Goal: Participate in discussion: Engage in conversation with other users on a specific topic

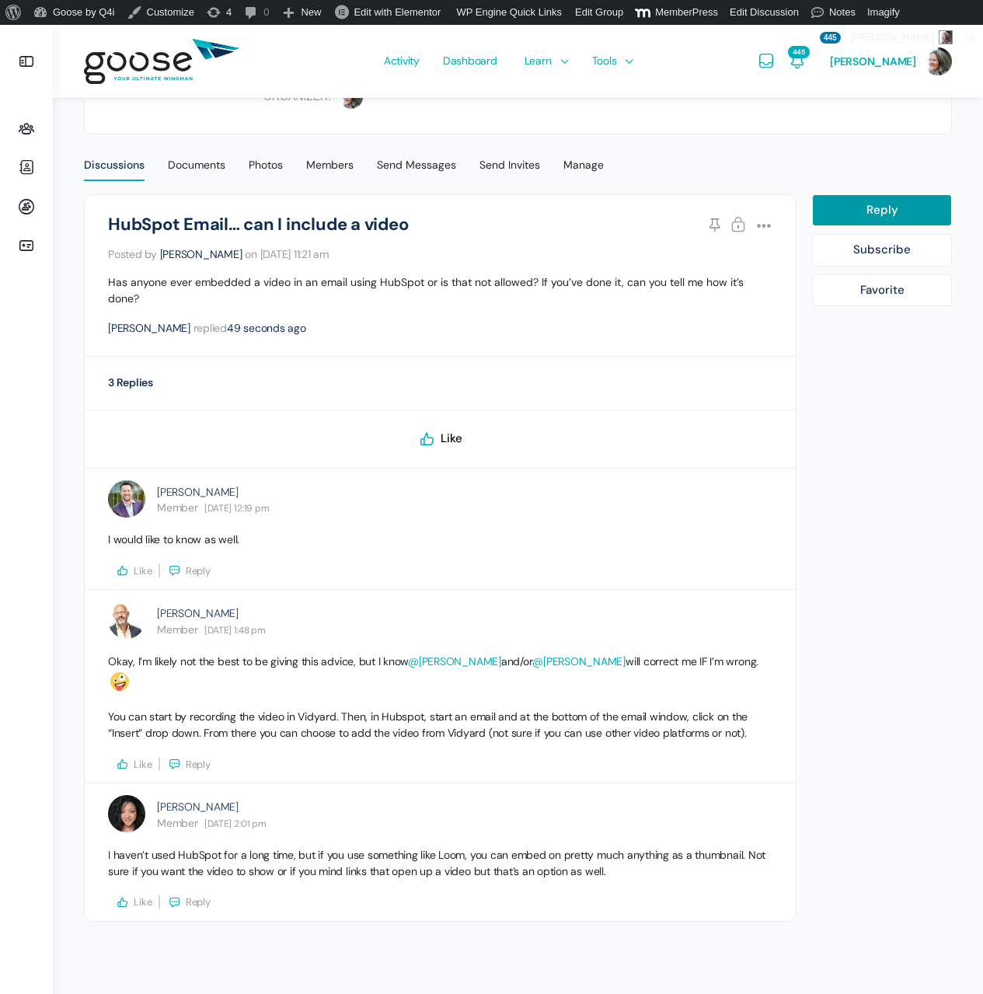
scroll to position [10, 0]
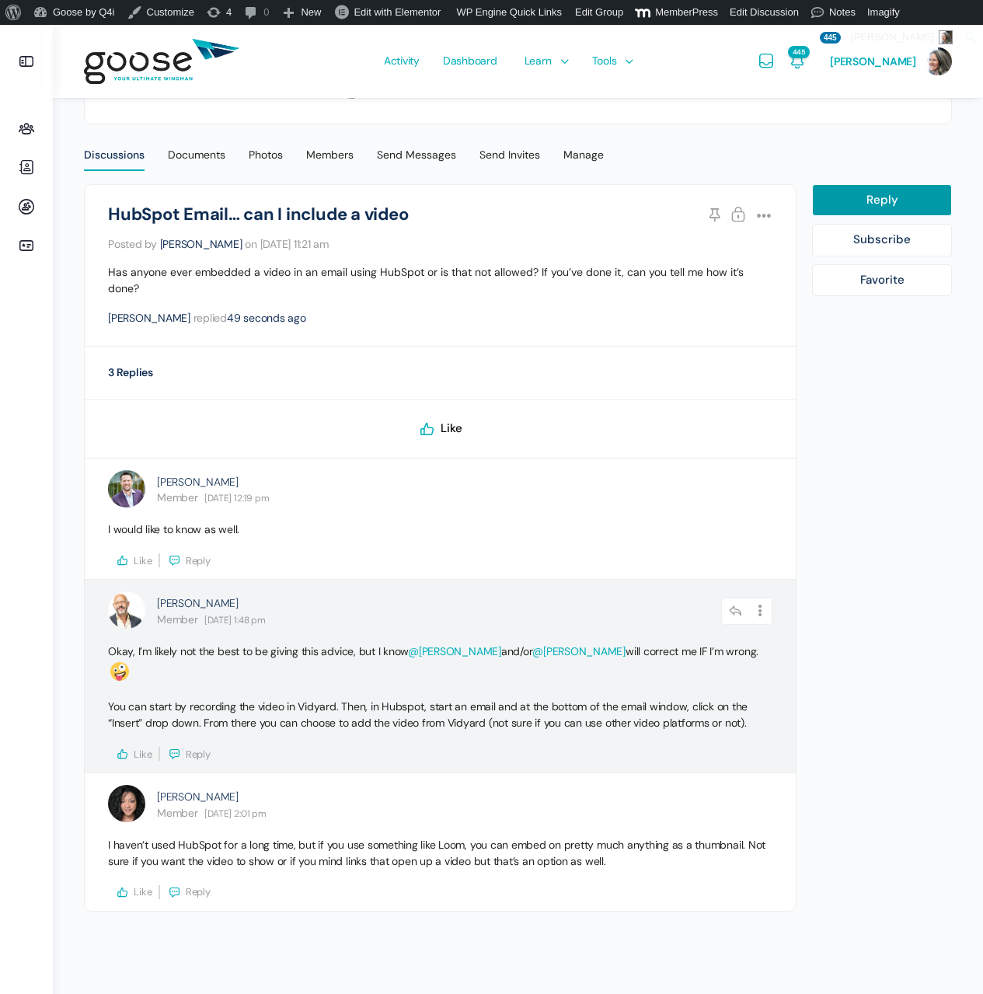
click at [133, 746] on button "Like" at bounding box center [134, 753] width 37 height 14
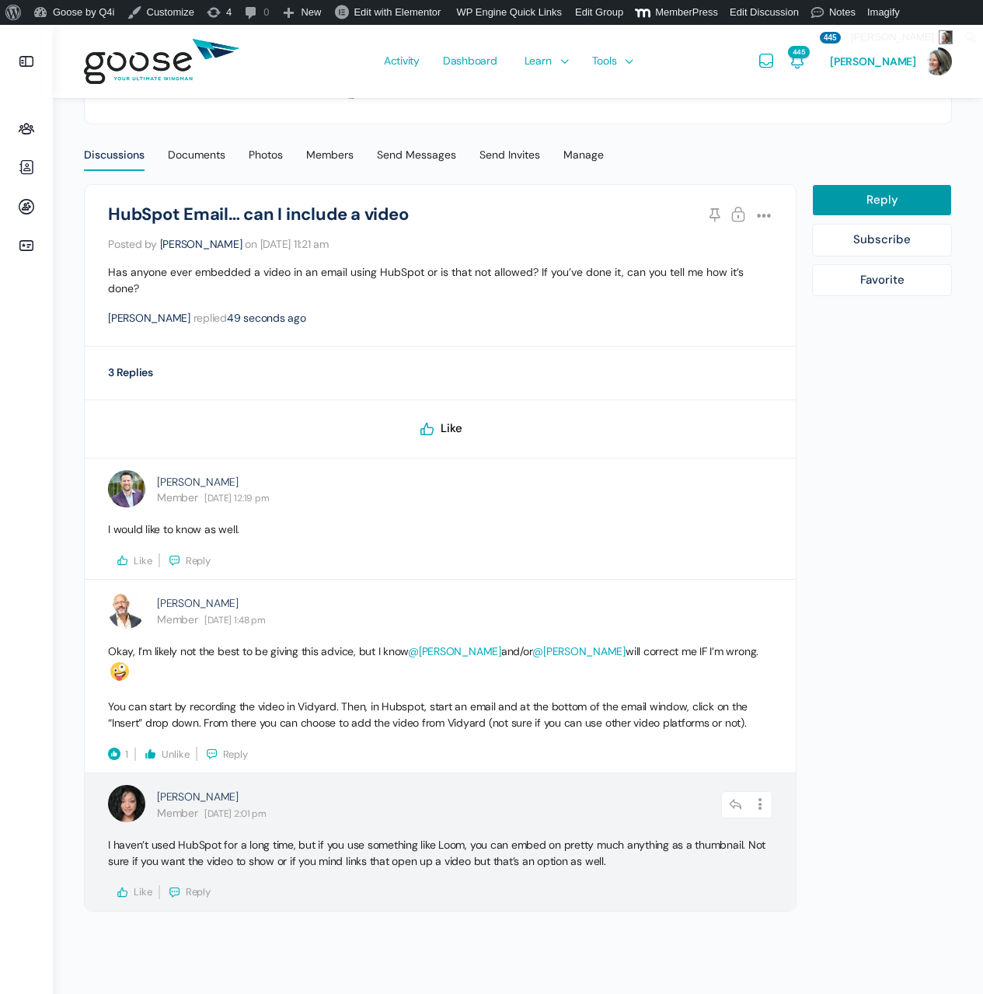
click at [131, 885] on button "Like" at bounding box center [134, 892] width 37 height 14
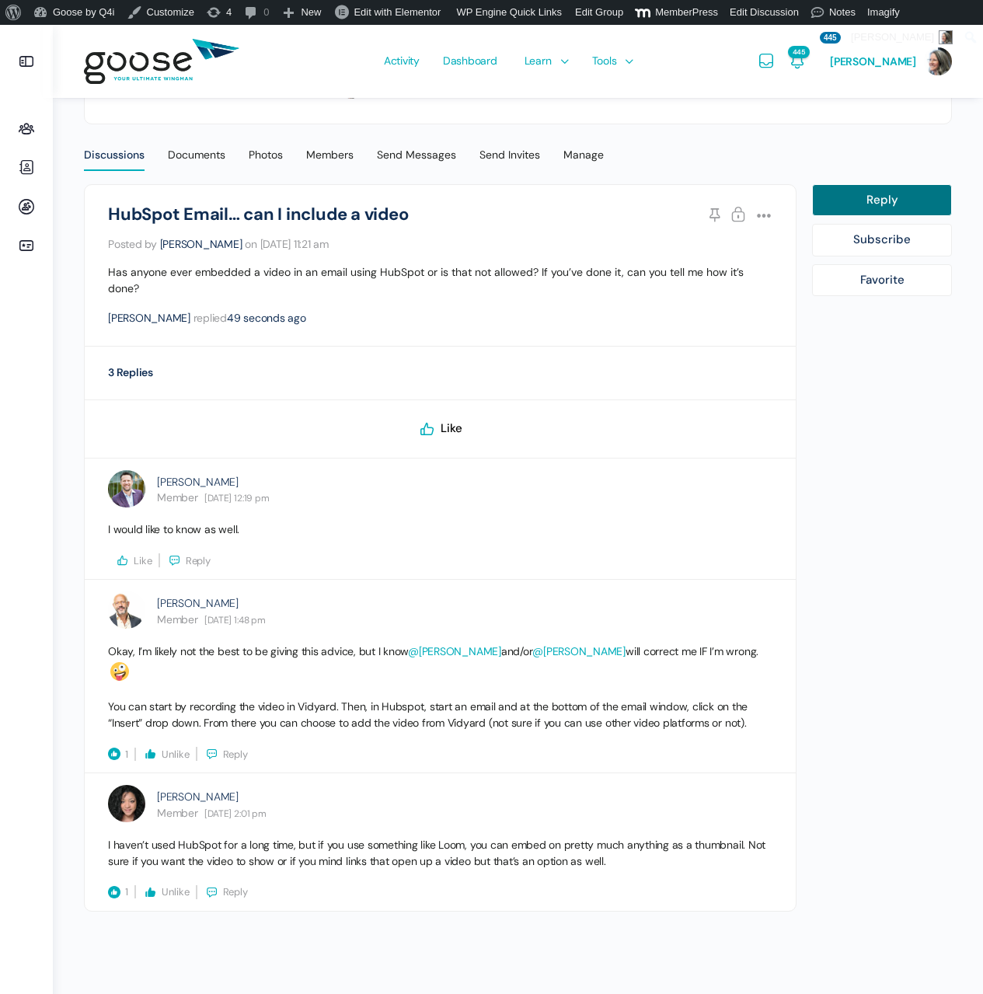
click at [887, 201] on link "Reply" at bounding box center [882, 200] width 140 height 33
select select
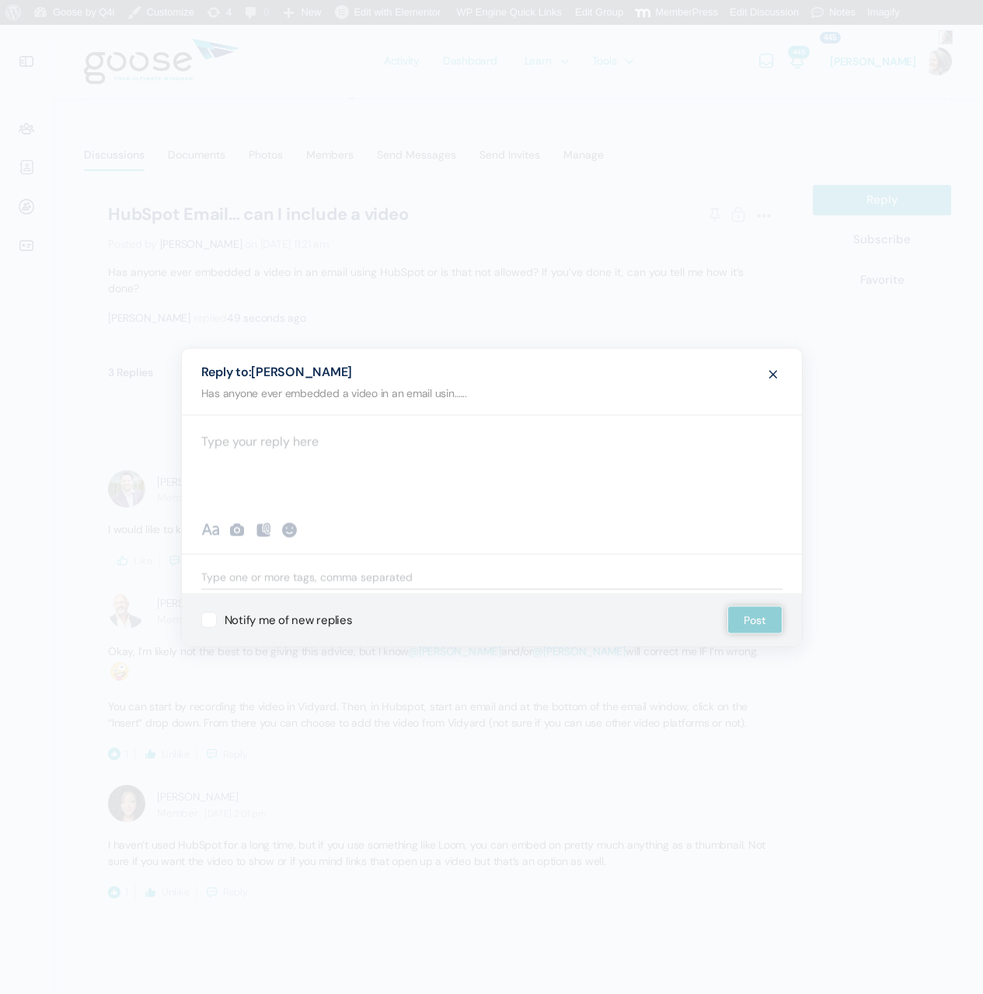
click at [239, 449] on div at bounding box center [492, 461] width 620 height 93
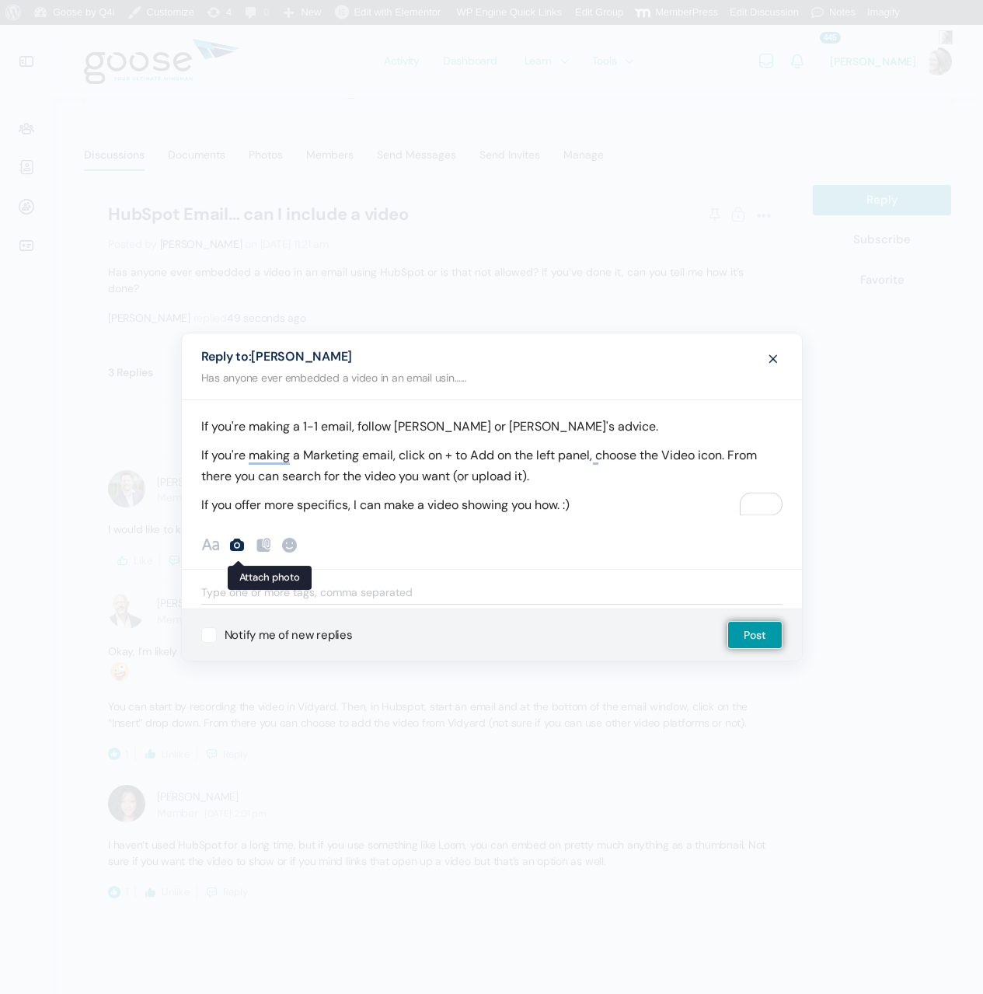
click at [235, 544] on icon at bounding box center [237, 544] width 19 height 19
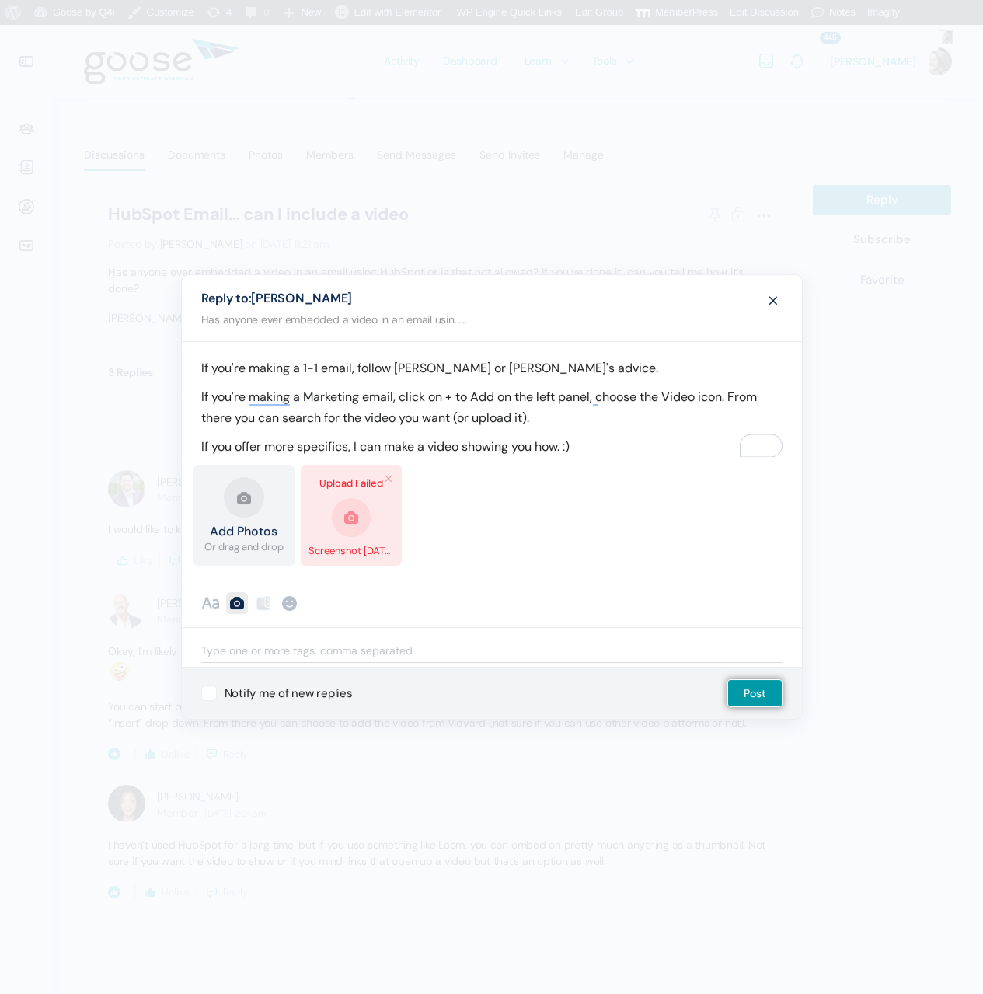
click at [390, 472] on link "Remove file" at bounding box center [388, 478] width 15 height 15
click at [385, 477] on link "Remove file" at bounding box center [388, 478] width 15 height 15
click at [385, 474] on link "Remove file" at bounding box center [388, 478] width 15 height 15
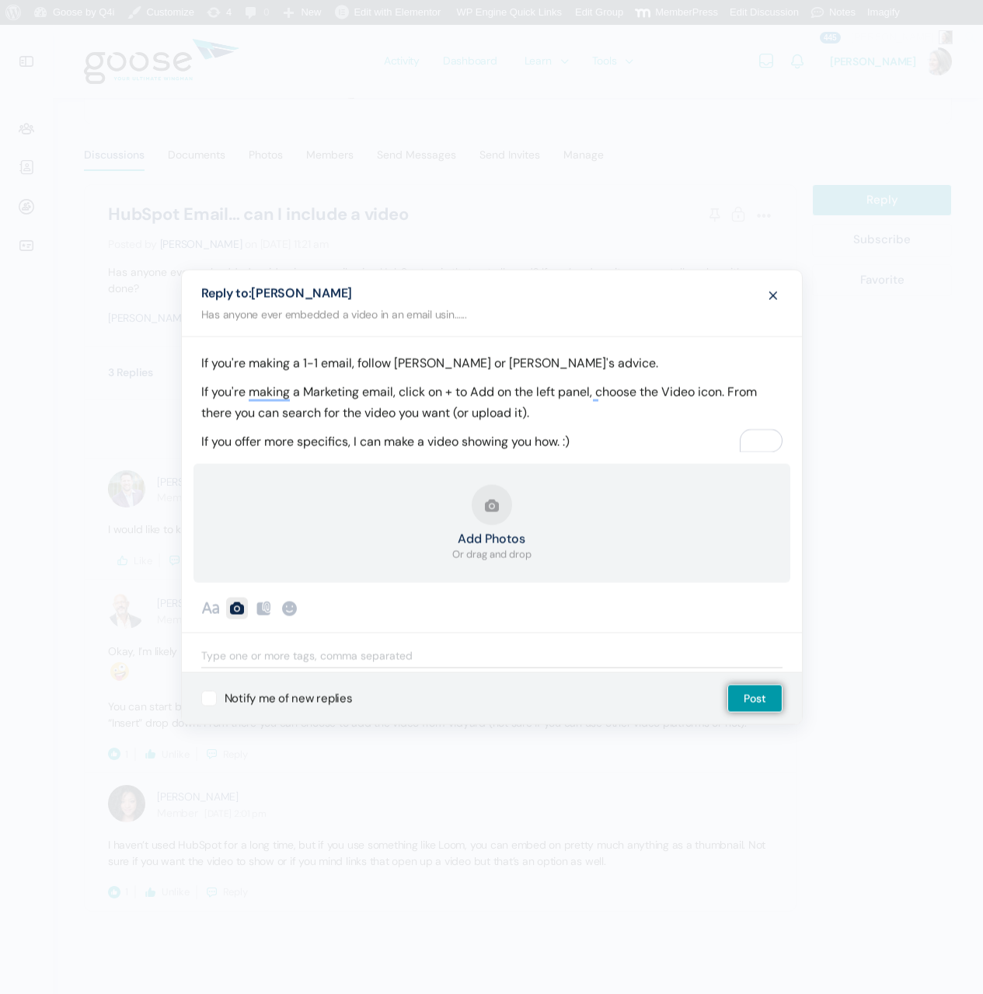
click at [206, 698] on label "Notify me of new replies" at bounding box center [276, 698] width 151 height 16
click at [206, 697] on input "Notify me of new replies" at bounding box center [206, 692] width 10 height 10
checkbox input "true"
click at [769, 694] on button "Post" at bounding box center [754, 698] width 55 height 28
click at [234, 372] on p "If you're making a 1-1 email, follow [PERSON_NAME] or [PERSON_NAME]'s advice." at bounding box center [491, 363] width 581 height 21
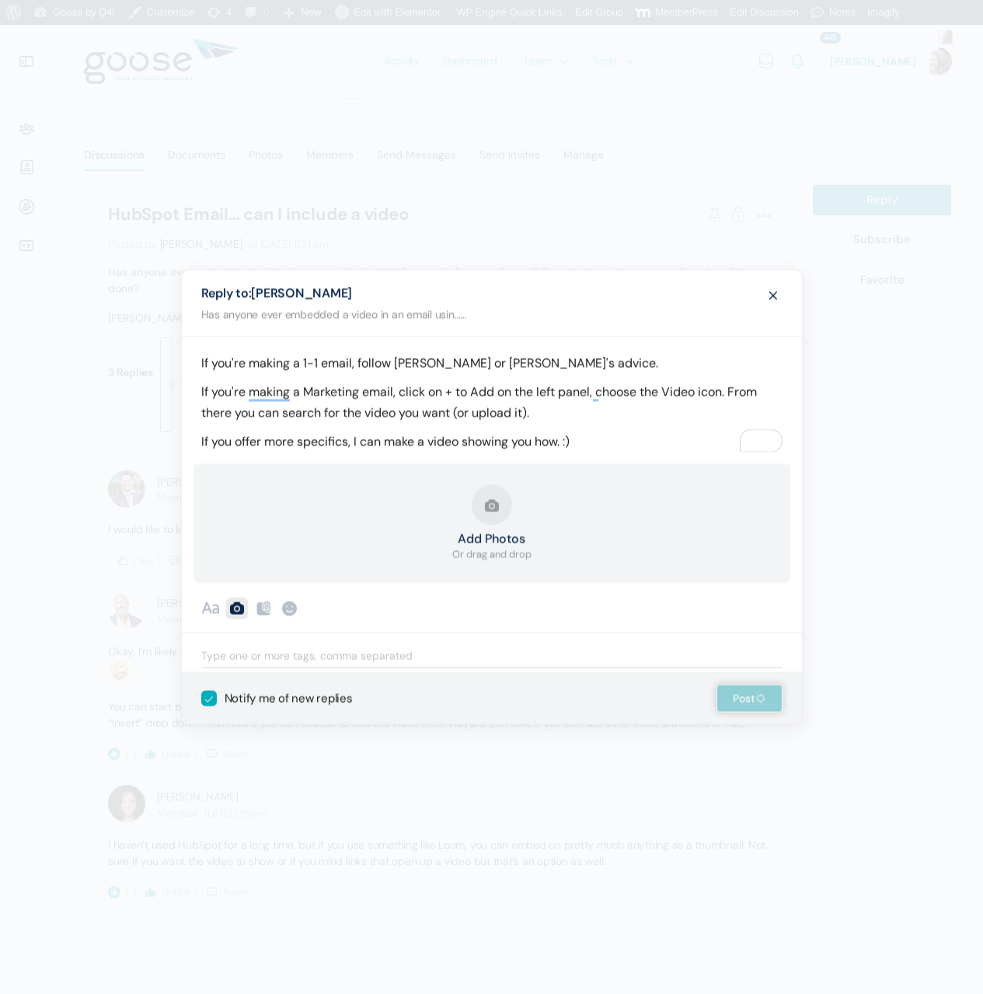
drag, startPoint x: 197, startPoint y: 363, endPoint x: 648, endPoint y: 440, distance: 457.2
click at [648, 440] on div "If you're making a 1-1 email, follow [PERSON_NAME] or [PERSON_NAME]'s advice. I…" at bounding box center [492, 394] width 620 height 116
copy div "If you're making a 1-1 email, follow [PERSON_NAME] or [PERSON_NAME]'s advice. I…"
click at [768, 295] on span at bounding box center [773, 294] width 19 height 29
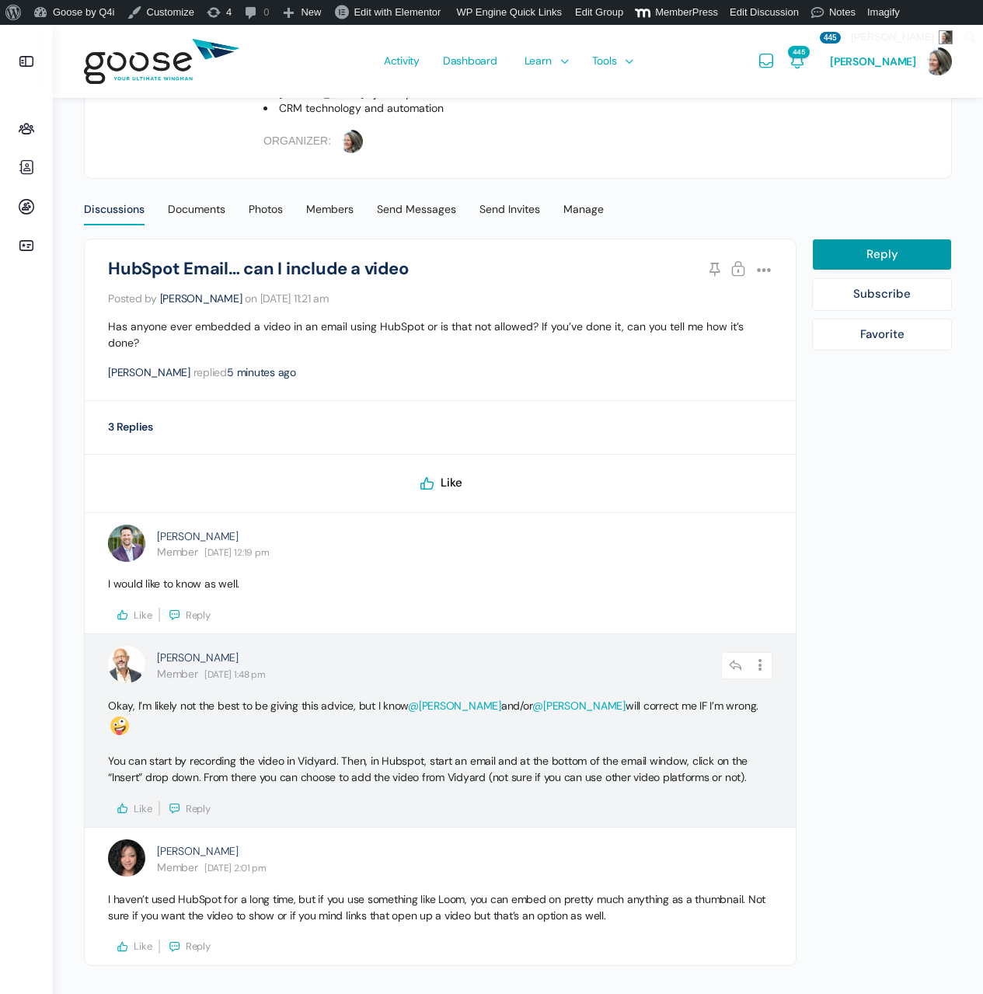
scroll to position [10, 0]
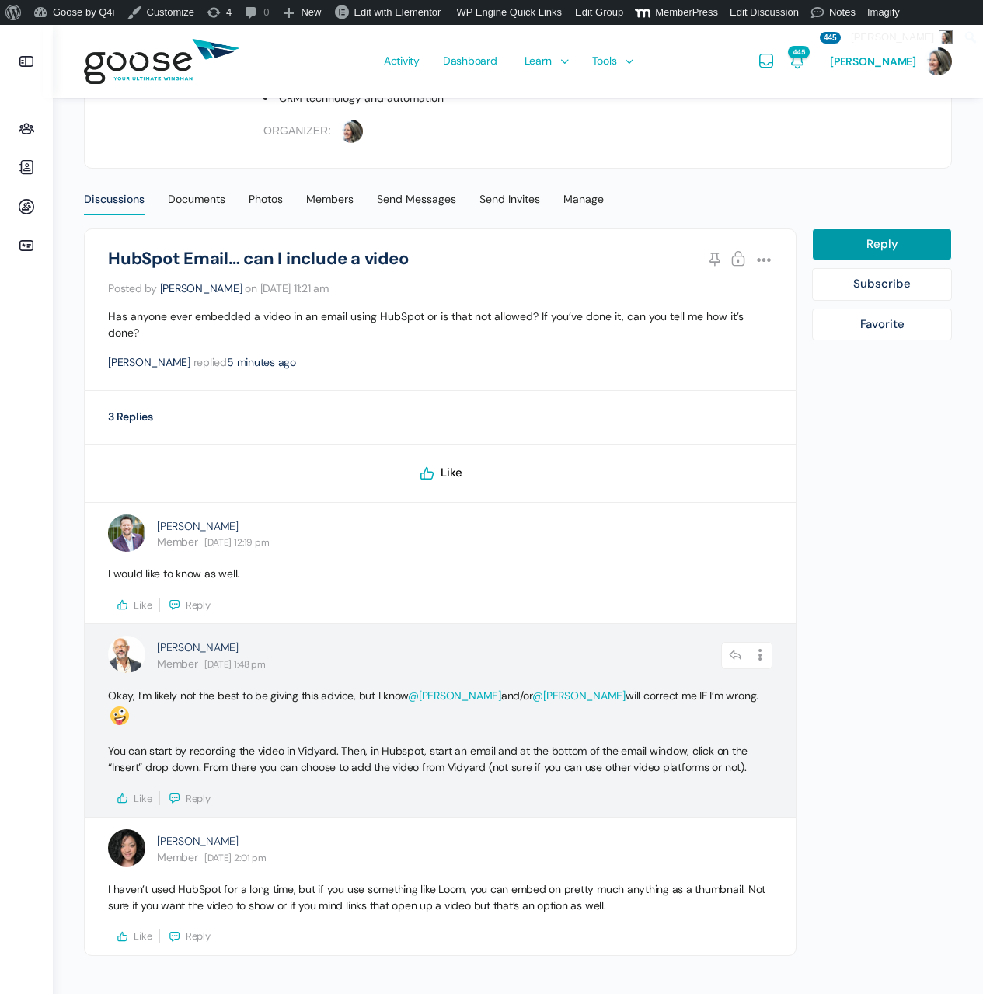
click at [127, 791] on icon at bounding box center [123, 798] width 14 height 14
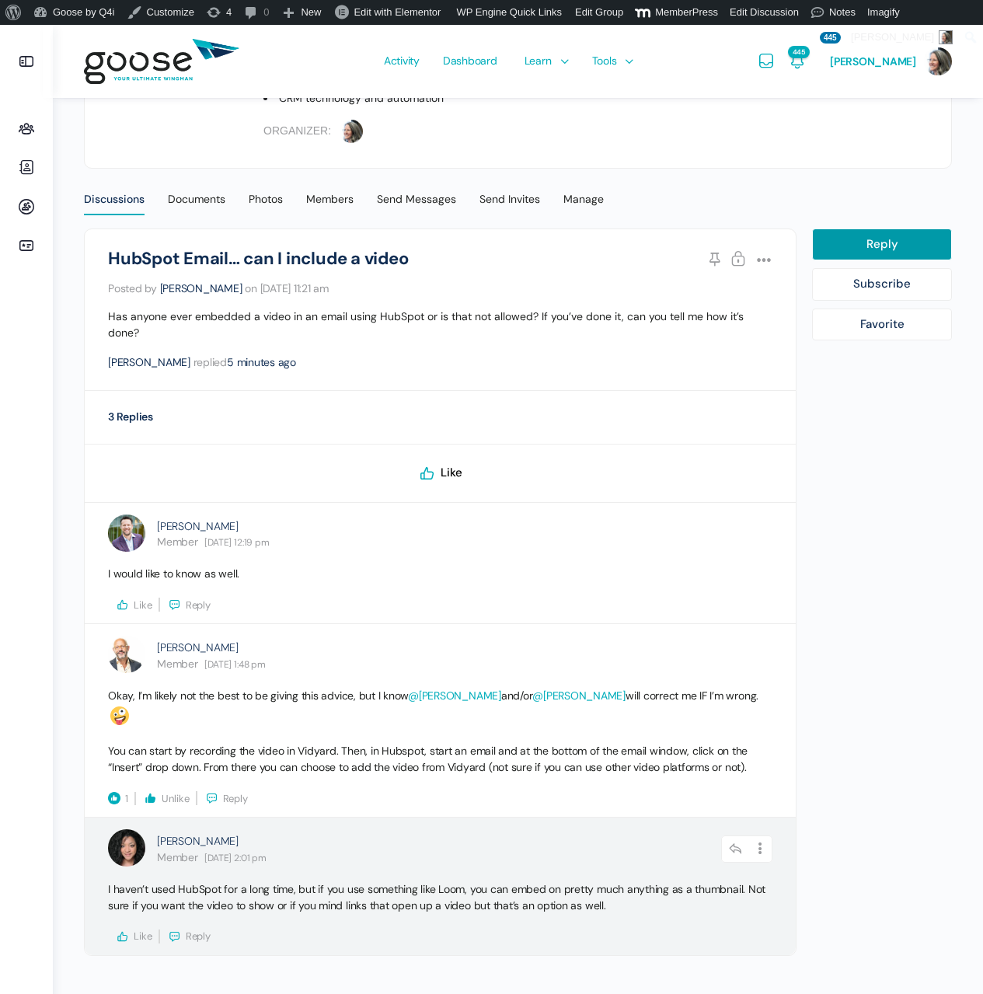
click at [117, 929] on icon at bounding box center [123, 936] width 14 height 14
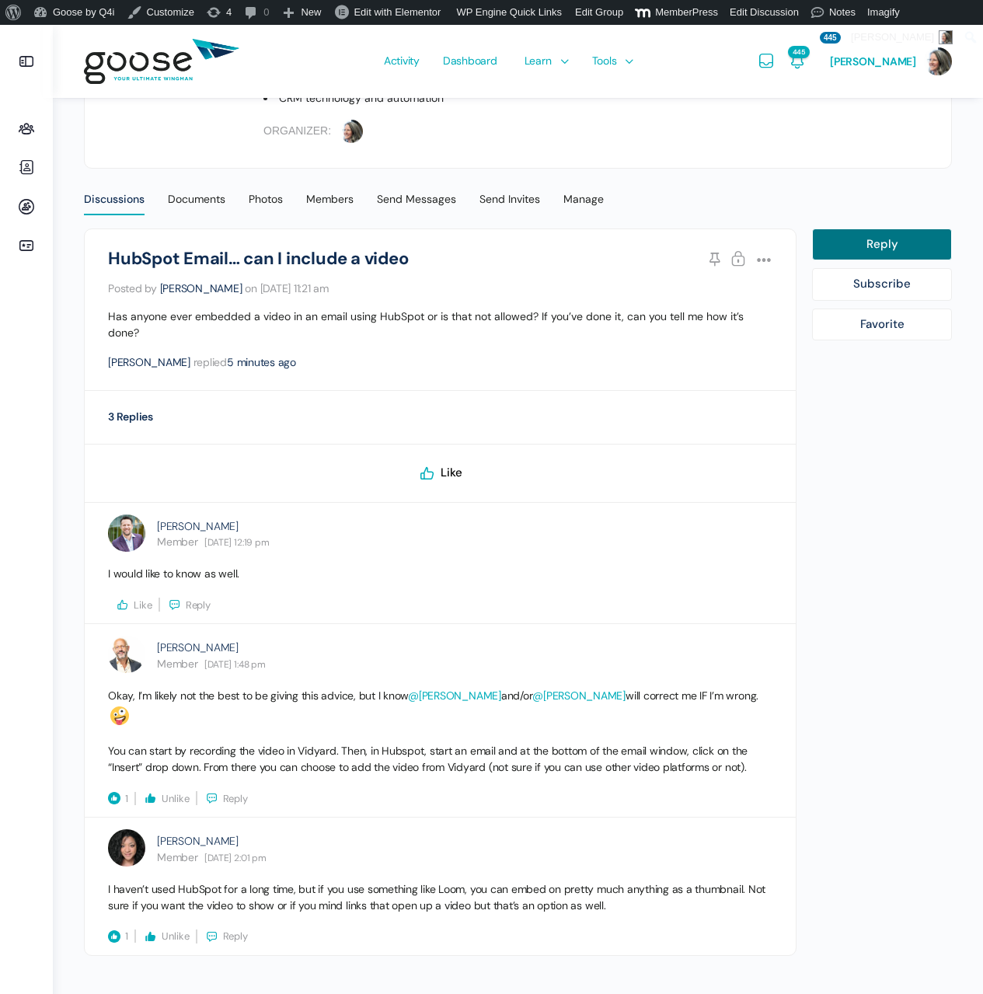
click at [862, 242] on link "Reply" at bounding box center [882, 244] width 140 height 33
select select
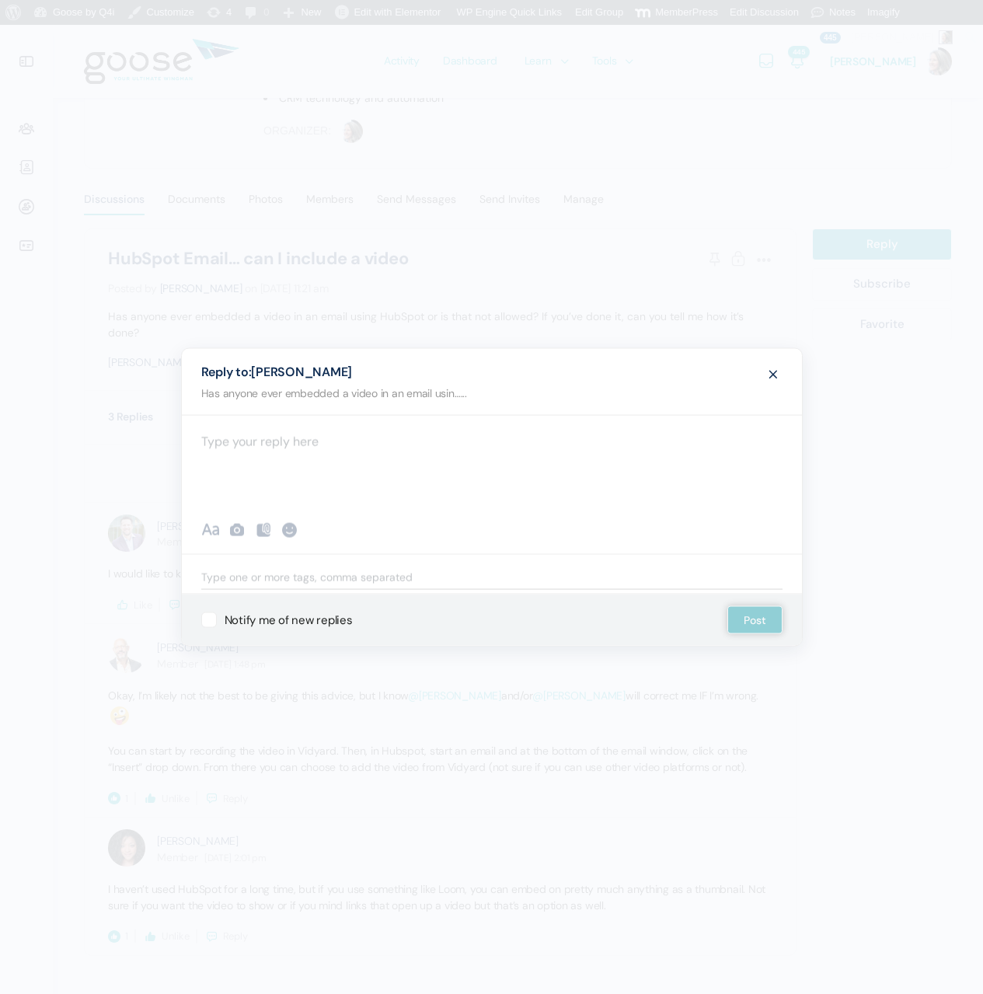
click at [327, 454] on div at bounding box center [492, 461] width 620 height 93
paste div "To enrich screen reader interactions, please activate Accessibility in Grammarl…"
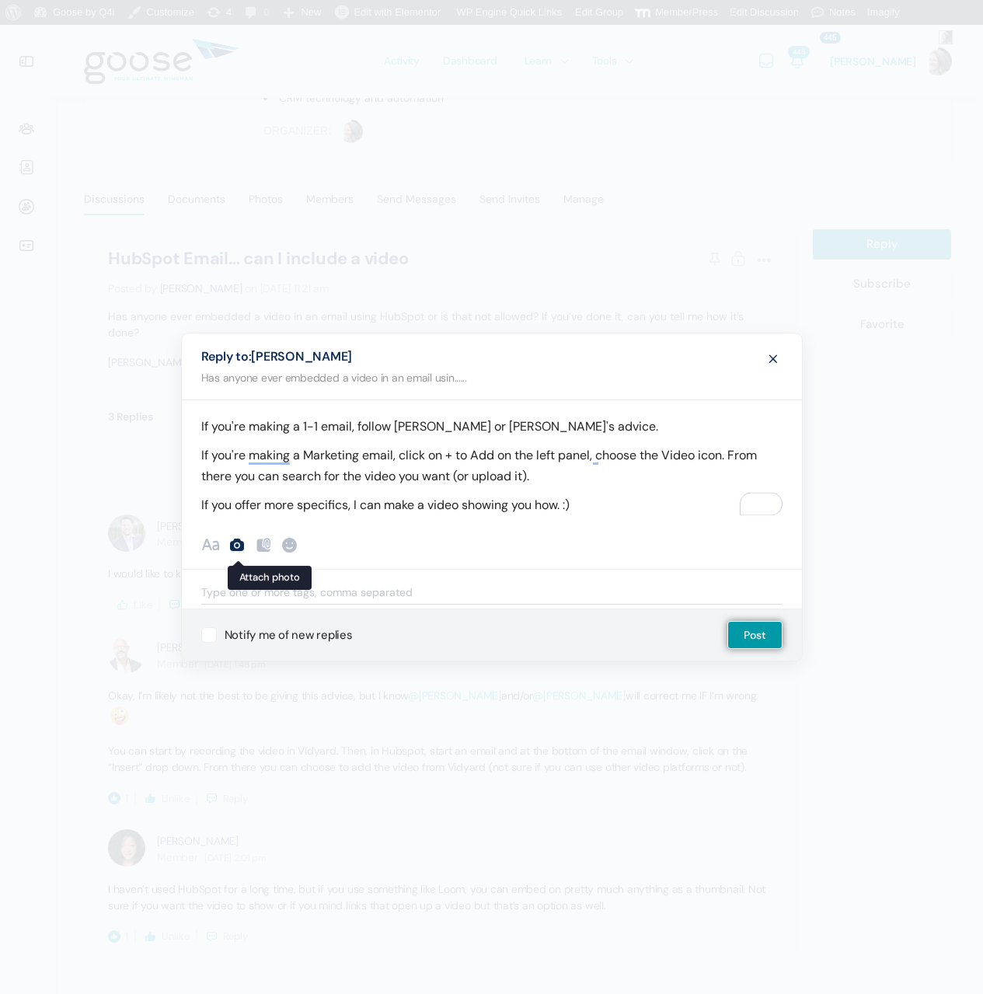
click at [234, 543] on icon at bounding box center [237, 544] width 19 height 19
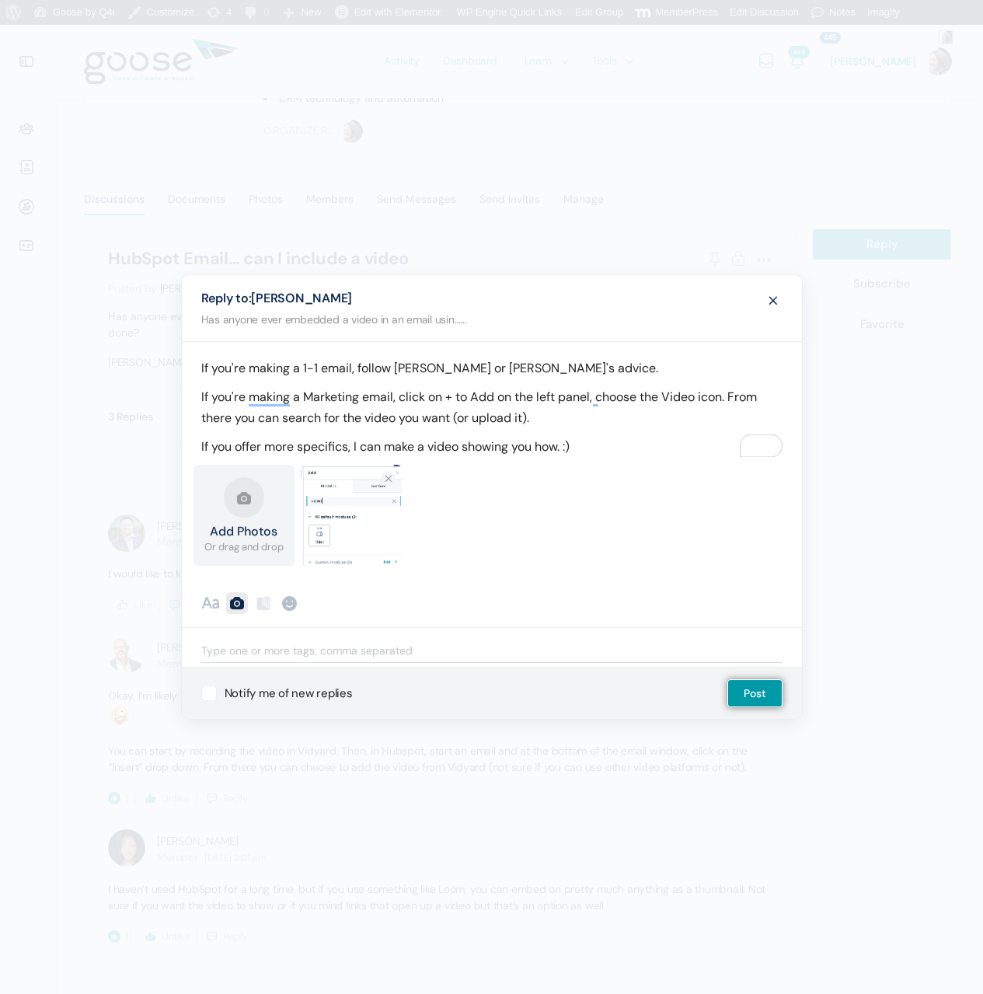
click at [226, 693] on label "Notify me of new replies" at bounding box center [276, 693] width 151 height 16
click at [211, 692] on input "Notify me of new replies" at bounding box center [206, 687] width 10 height 10
checkbox input "true"
click at [746, 692] on button "Post" at bounding box center [754, 693] width 55 height 28
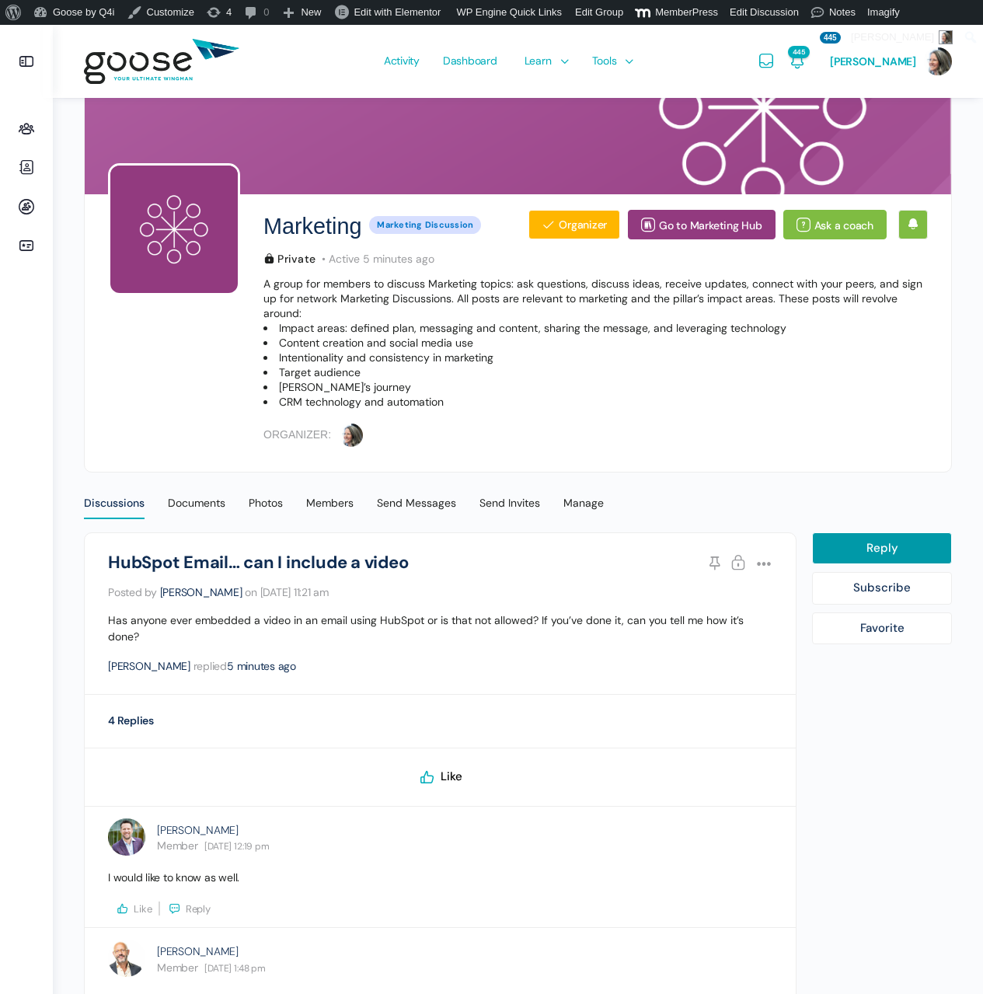
scroll to position [0, 0]
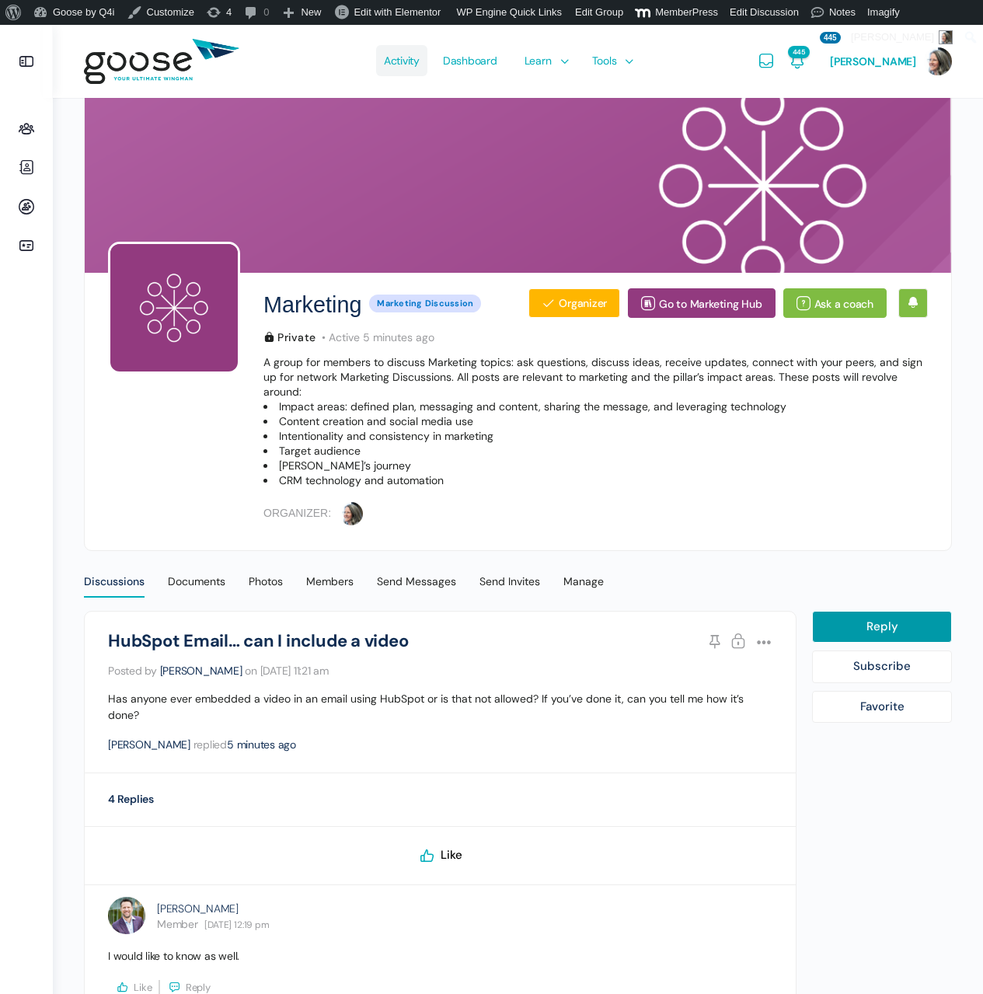
click at [404, 58] on span "Activity" at bounding box center [402, 60] width 36 height 73
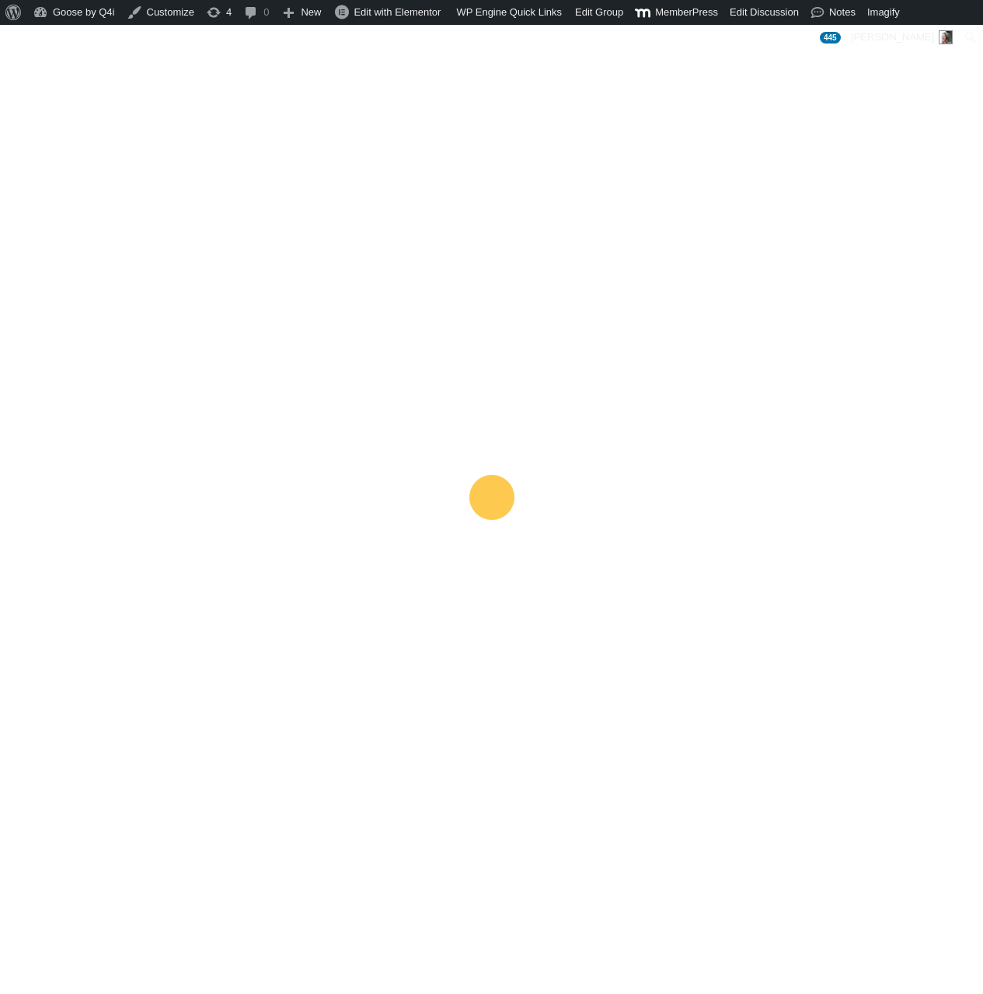
scroll to position [15, 0]
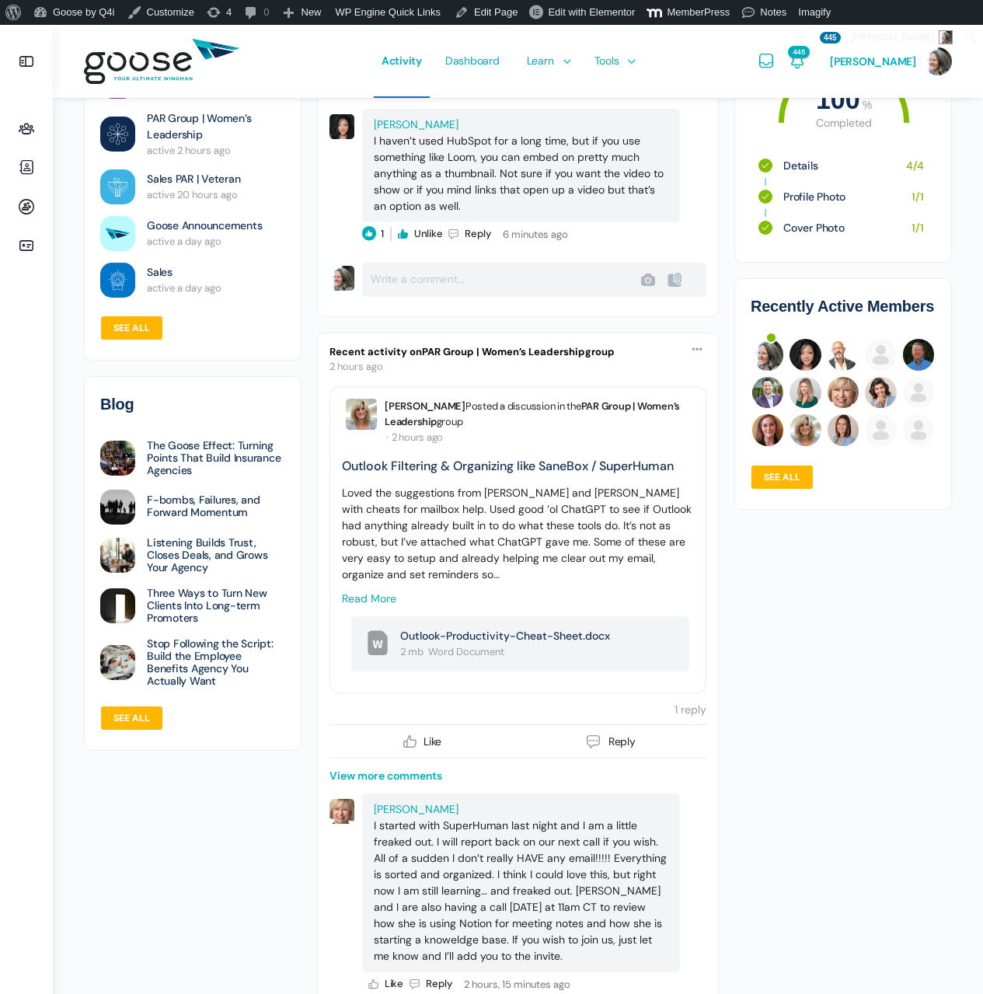
scroll to position [832, 0]
